Goal: Information Seeking & Learning: Learn about a topic

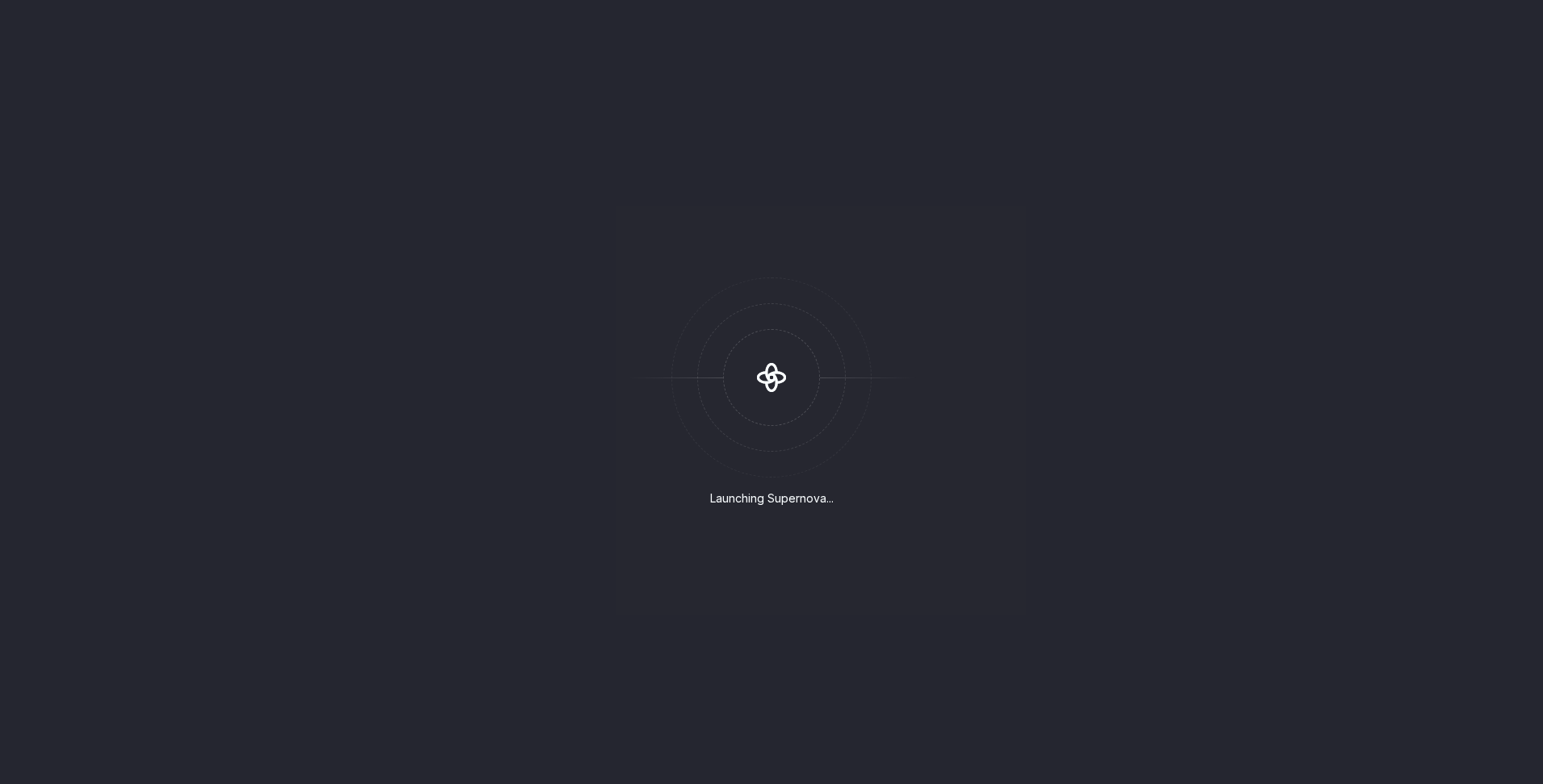
click at [772, 377] on icon at bounding box center [772, 378] width 49 height 49
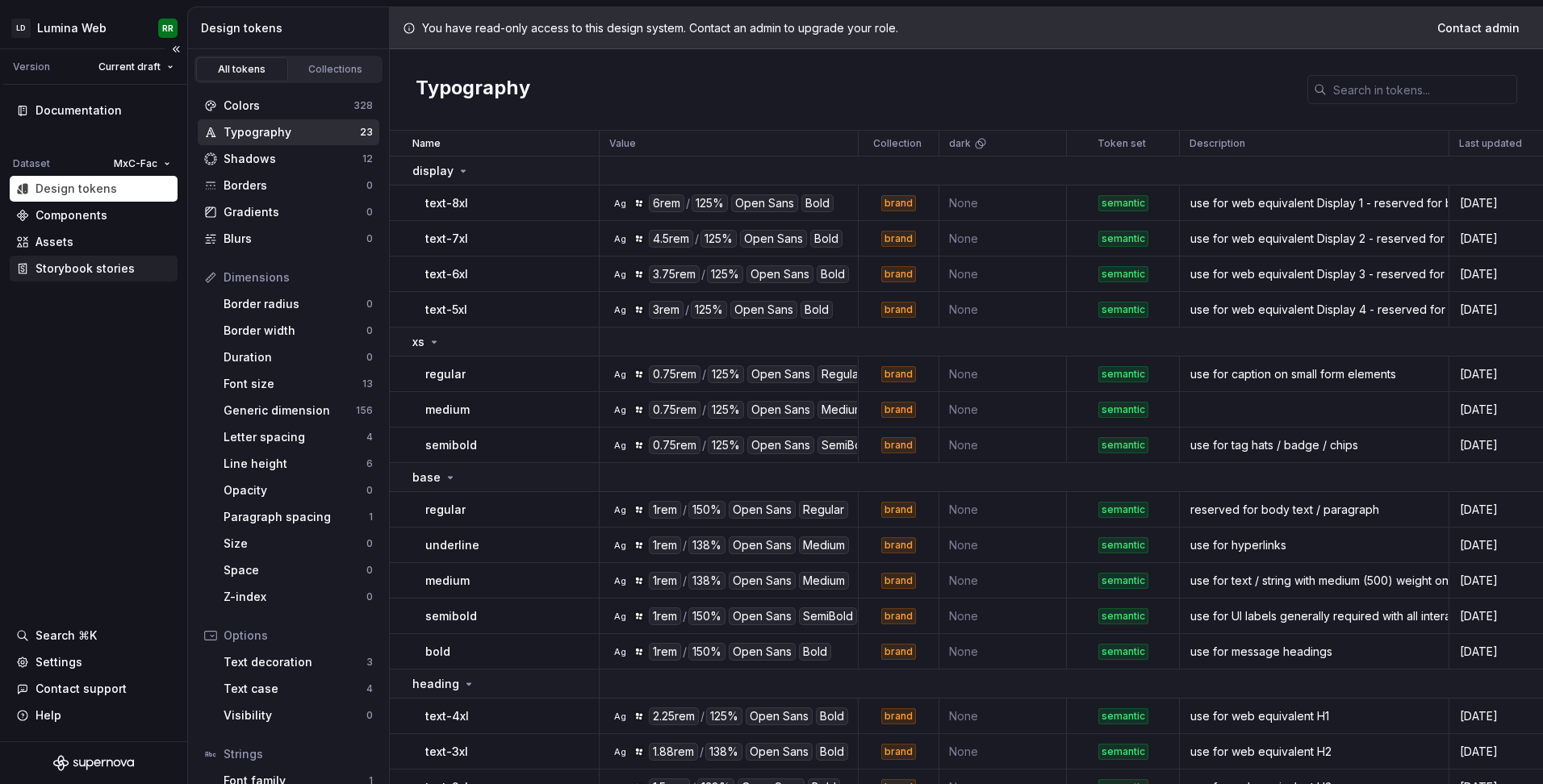
click at [89, 265] on div "Storybook stories" at bounding box center [85, 269] width 100 height 16
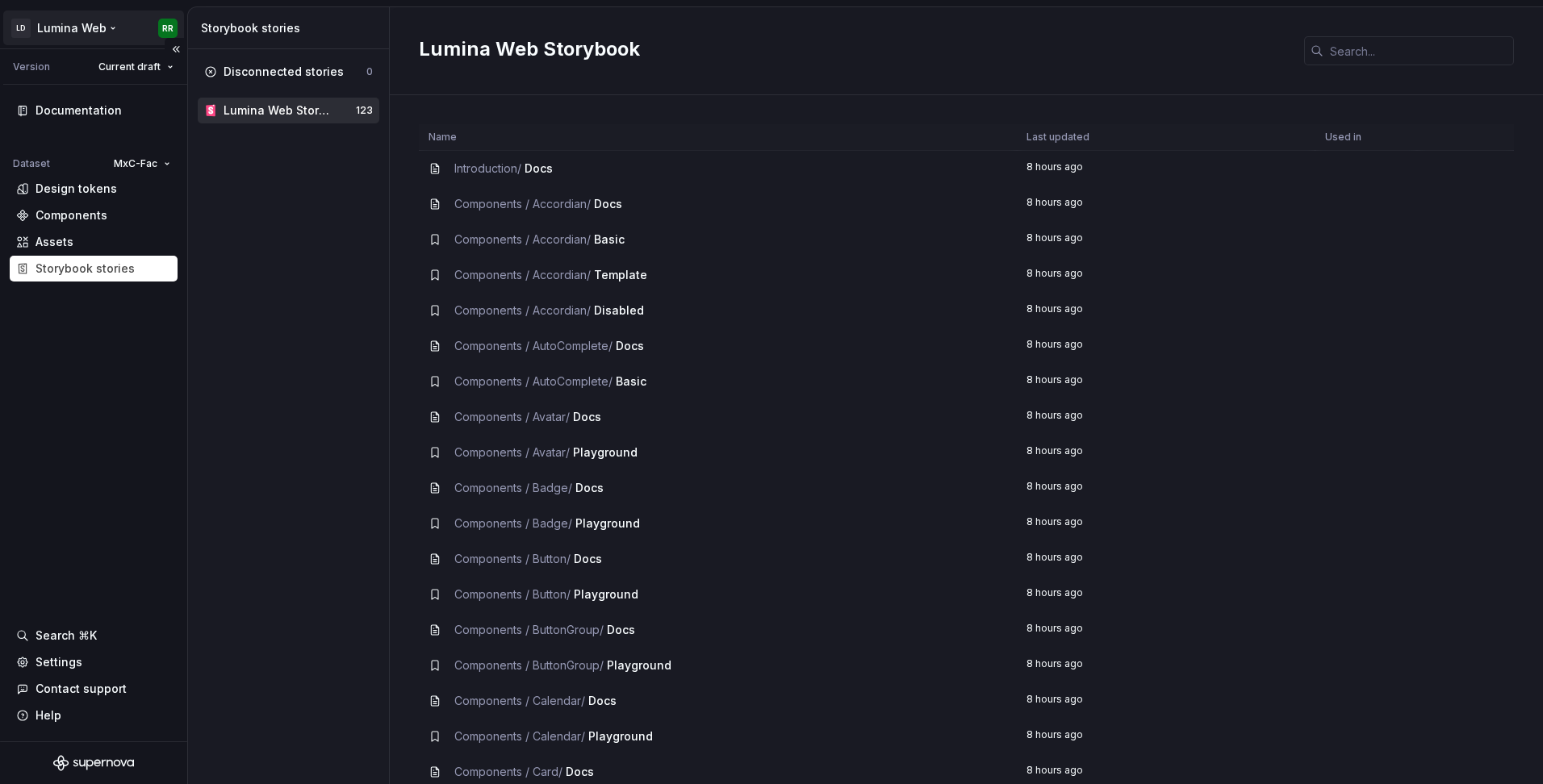
click at [79, 30] on html "LD Lumina Web RR Version Current draft Documentation Dataset MxC-Fac Design tok…" at bounding box center [772, 392] width 1543 height 784
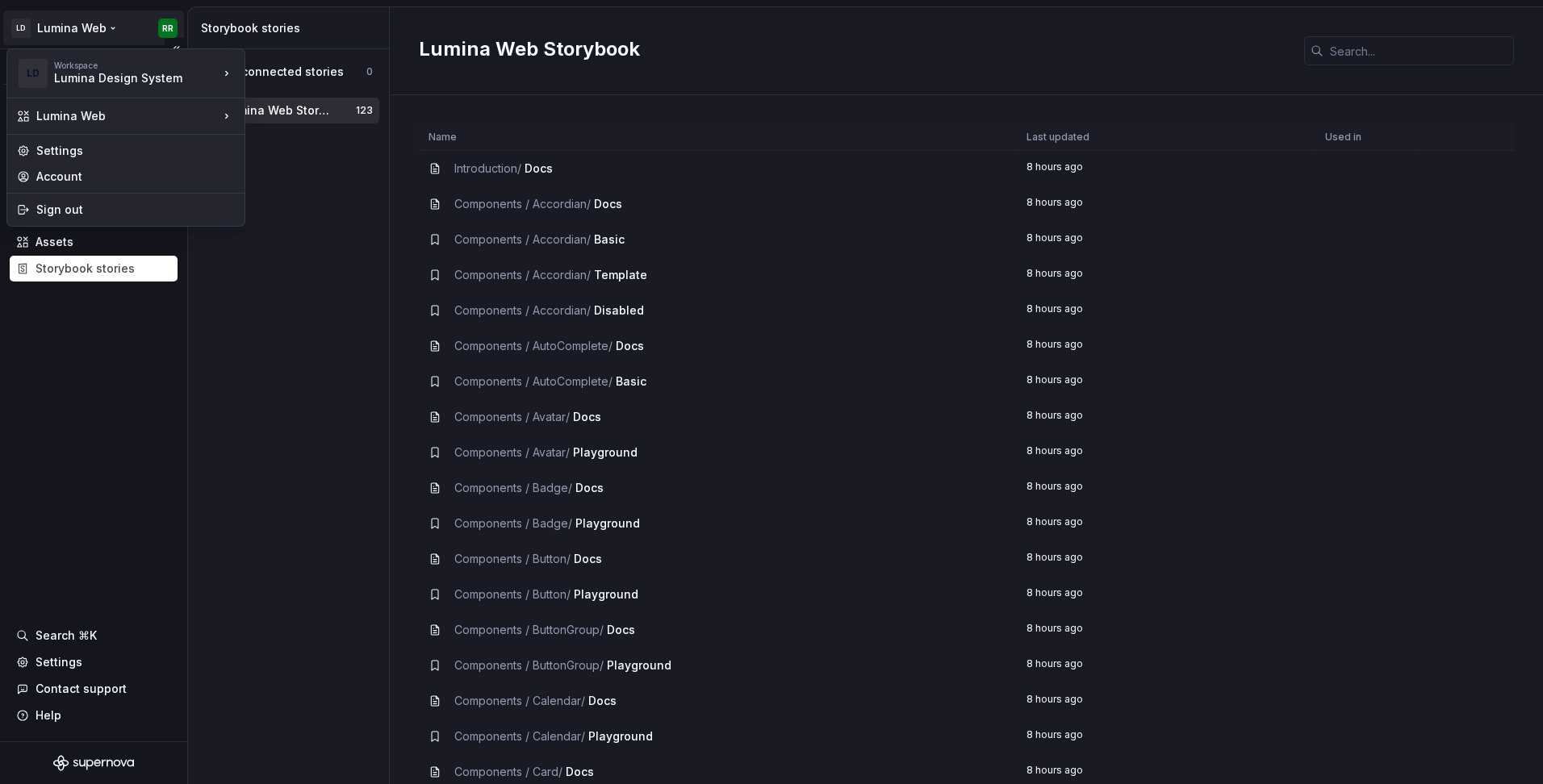
click at [87, 558] on html "LD Lumina Web RR Version Current draft Documentation Dataset MxC-Fac Design tok…" at bounding box center [772, 392] width 1543 height 784
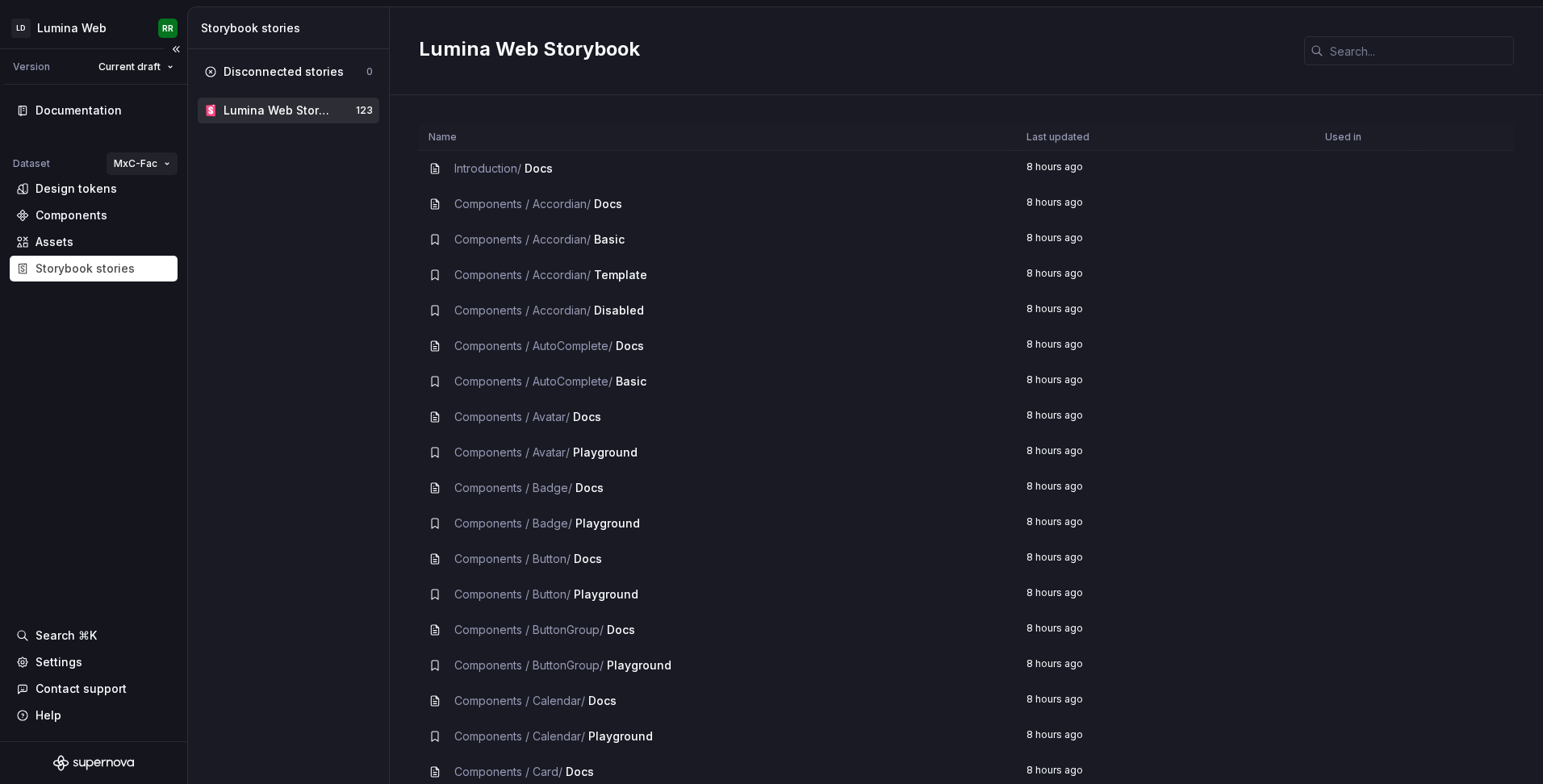
click at [135, 163] on html "LD Lumina Web RR Version Current draft Documentation Dataset MxC-Fac Design tok…" at bounding box center [772, 392] width 1543 height 784
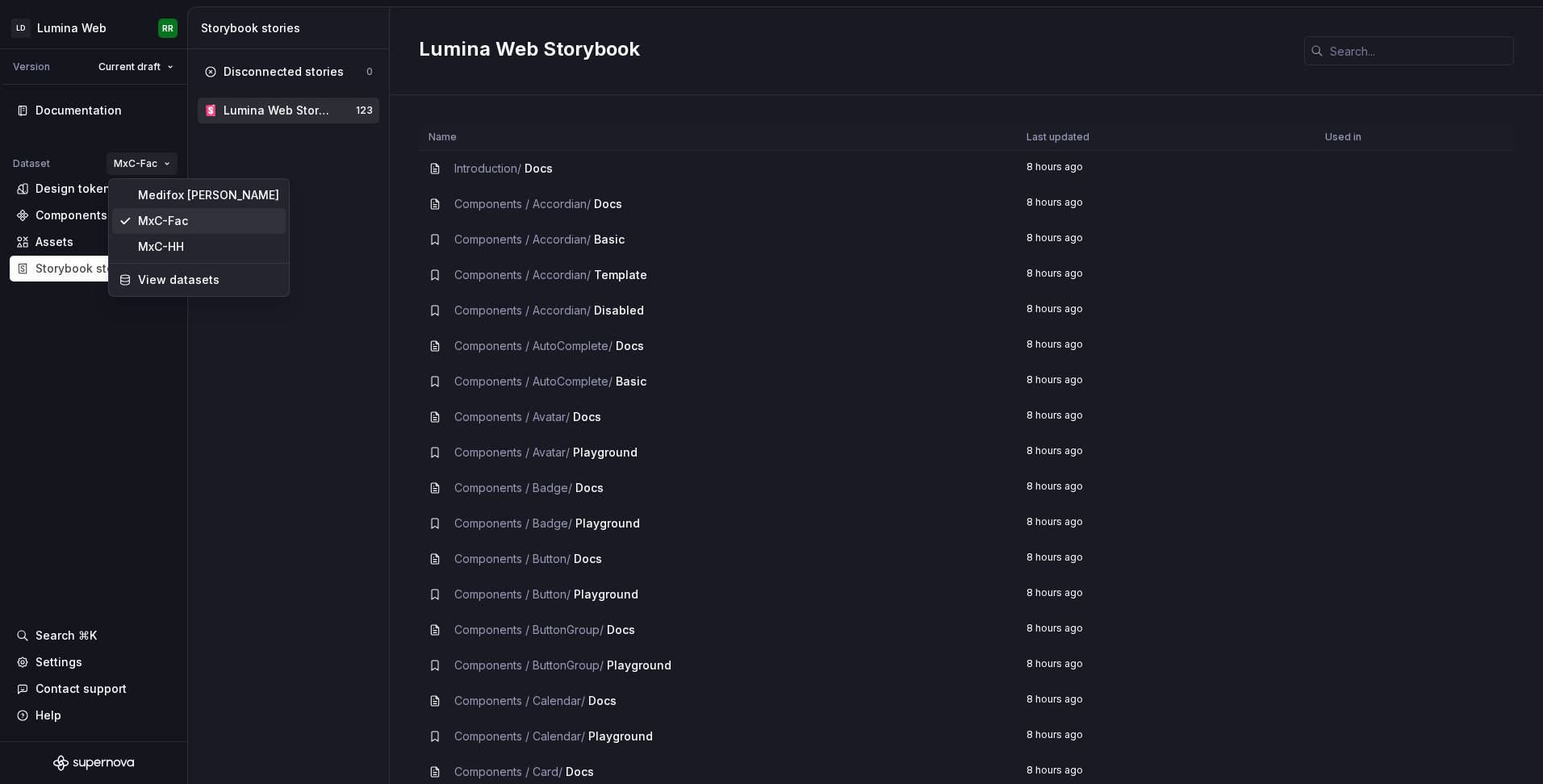
click at [168, 225] on div "MxC-Fac" at bounding box center [208, 221] width 141 height 16
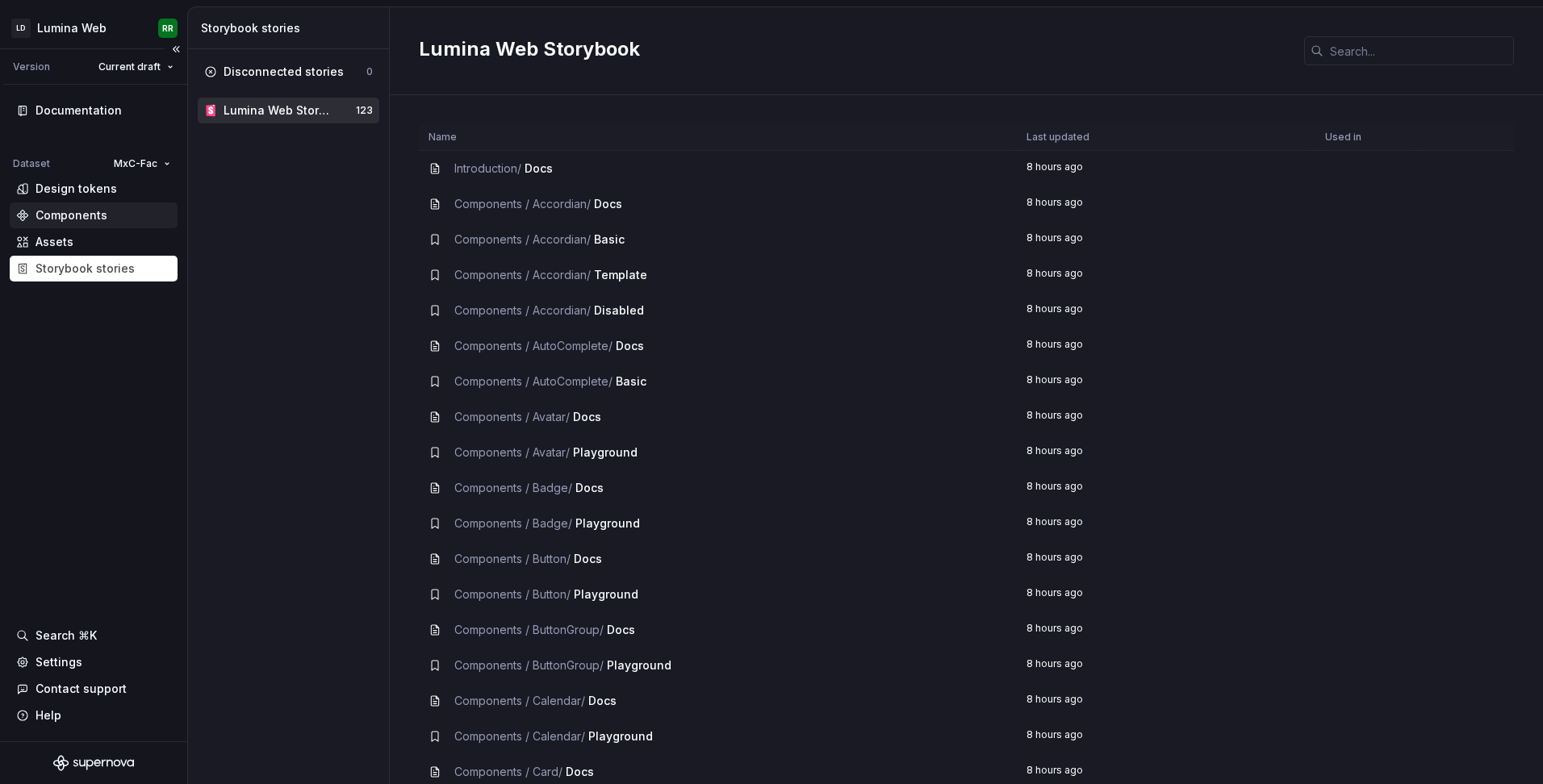
click at [66, 215] on div "Components" at bounding box center [71, 215] width 72 height 16
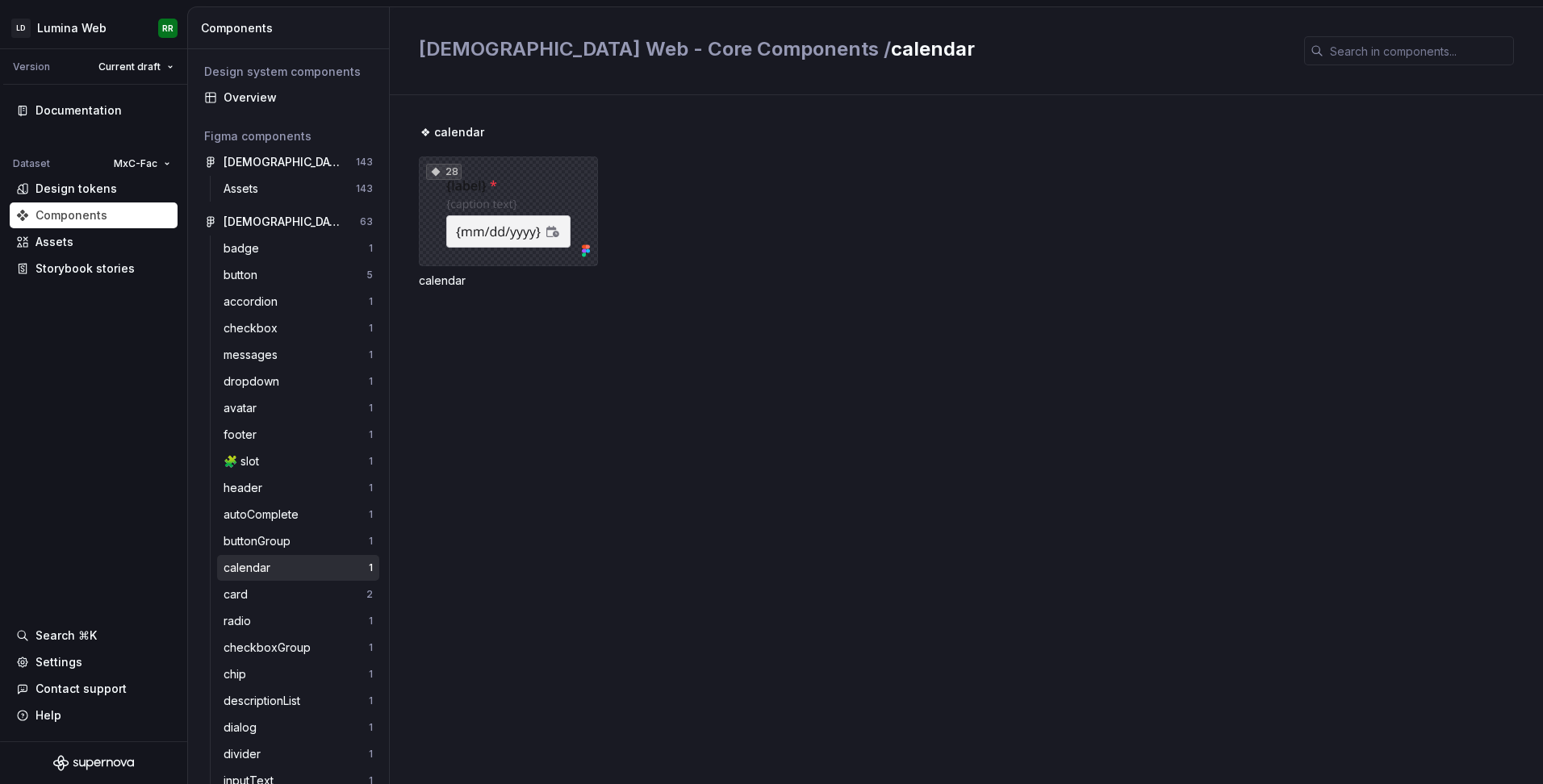
click at [554, 232] on div "28" at bounding box center [508, 211] width 179 height 110
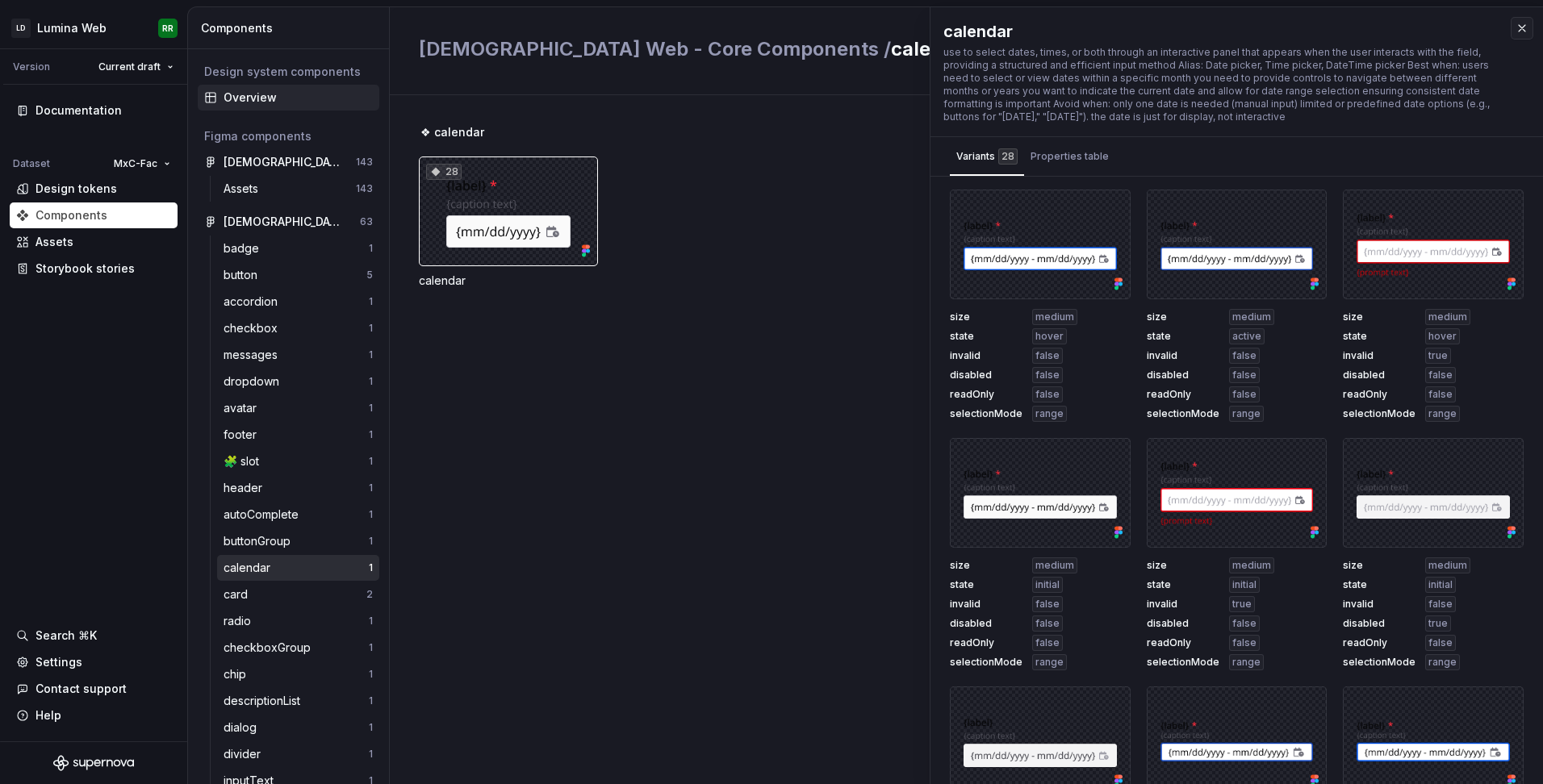
click at [244, 90] on div "Overview" at bounding box center [298, 98] width 149 height 16
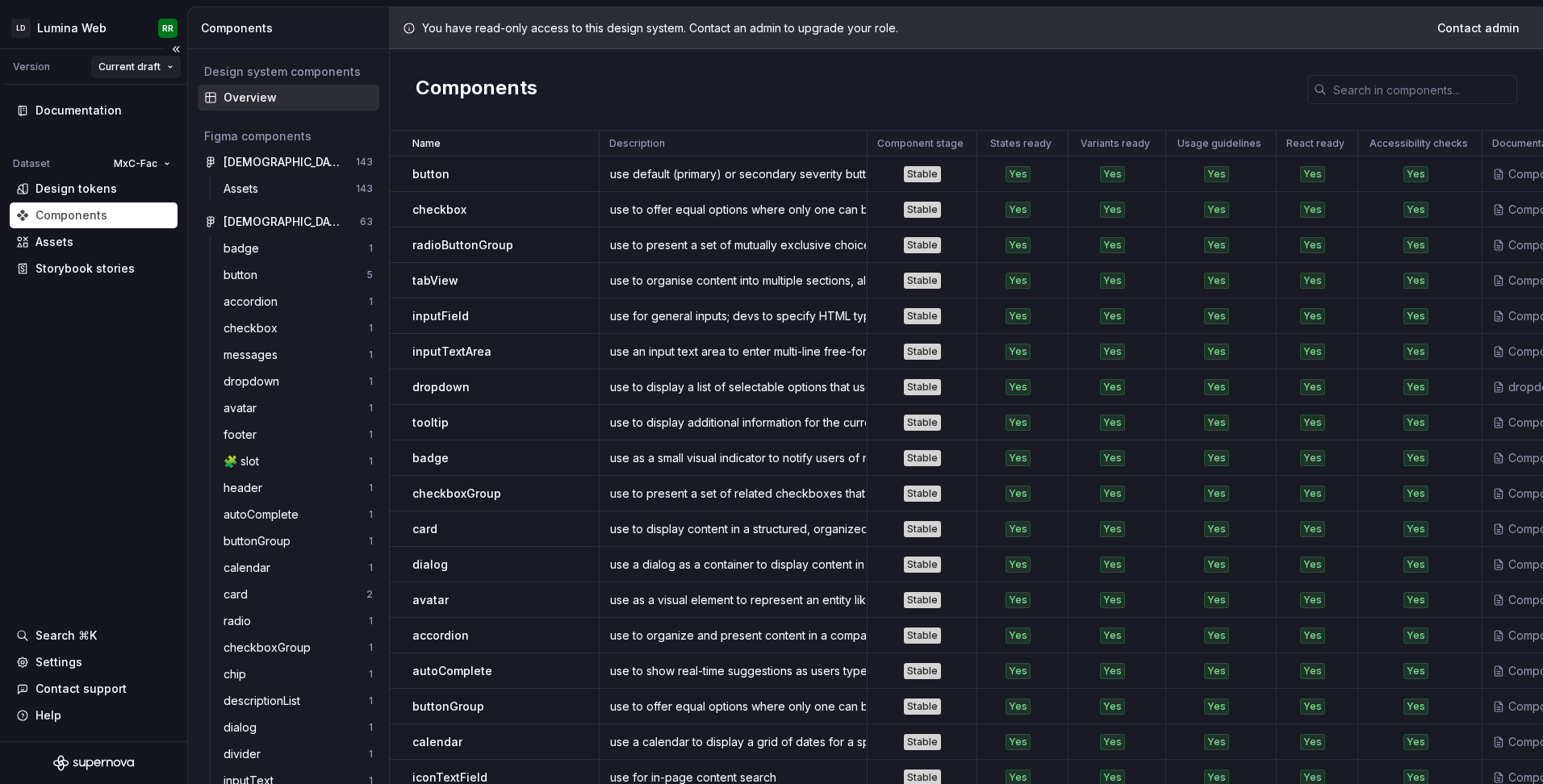
click at [149, 66] on html "LD Lumina Web RR Version Current draft Documentation Dataset MxC-Fac Design tok…" at bounding box center [772, 392] width 1543 height 784
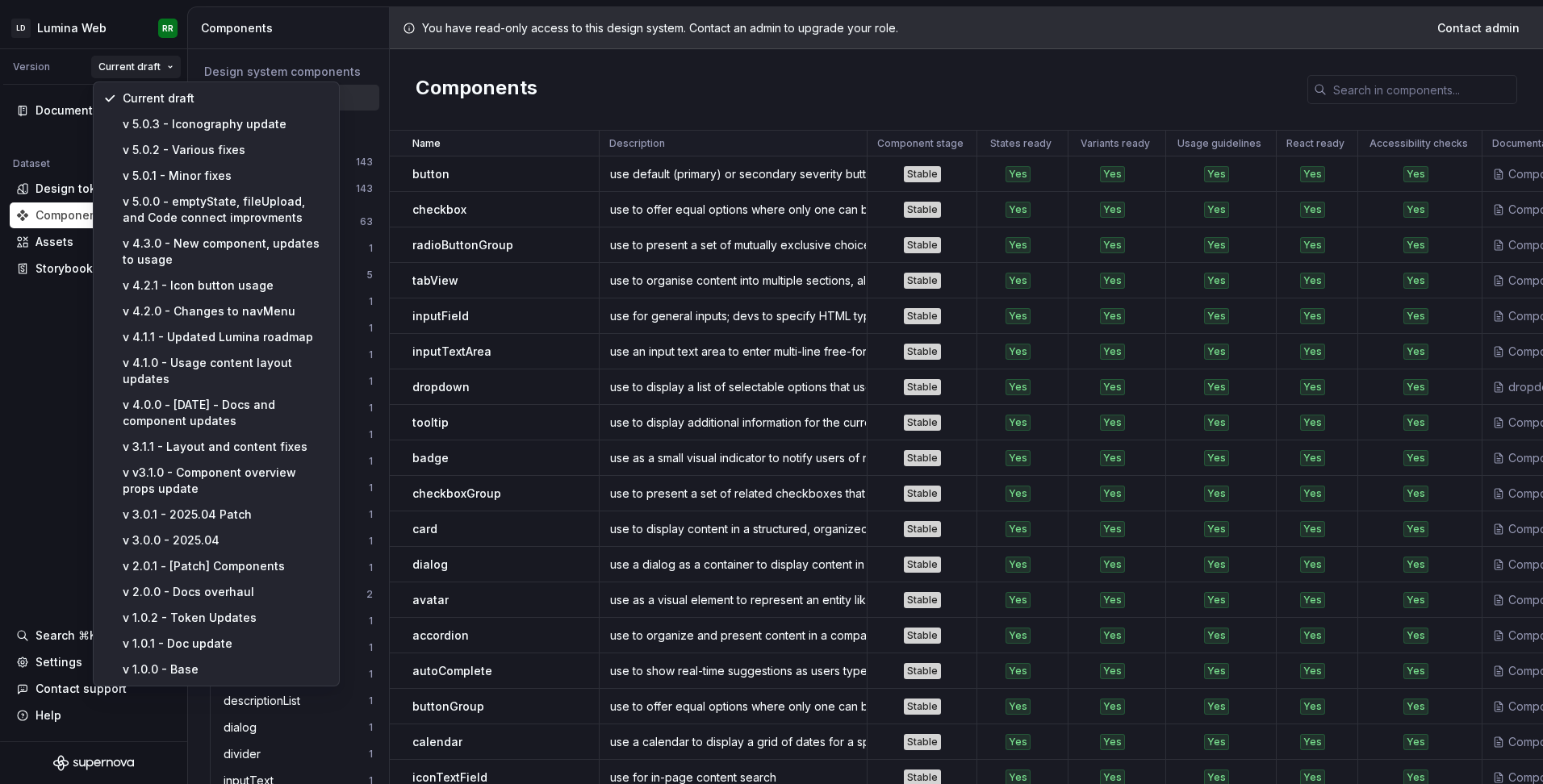
click at [42, 417] on html "LD Lumina Web RR Version Current draft Documentation Dataset MxC-Fac Design tok…" at bounding box center [772, 392] width 1543 height 784
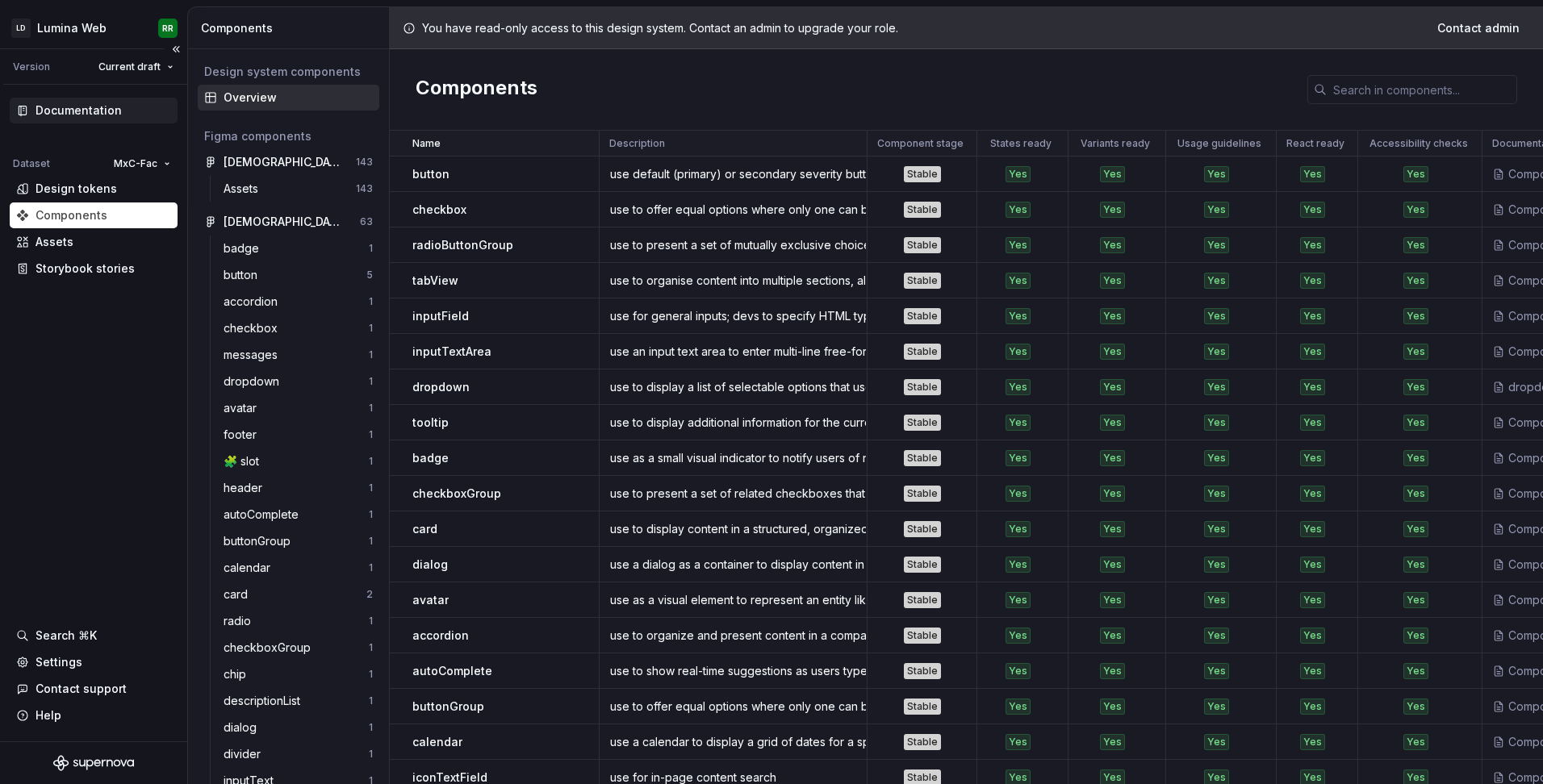
click at [42, 117] on div "Documentation" at bounding box center [79, 111] width 87 height 16
click at [155, 166] on html "LD Lumina Web RR Version Current draft Documentation Dataset MxC-Fac Design tok…" at bounding box center [772, 392] width 1543 height 784
